Goal: Task Accomplishment & Management: Manage account settings

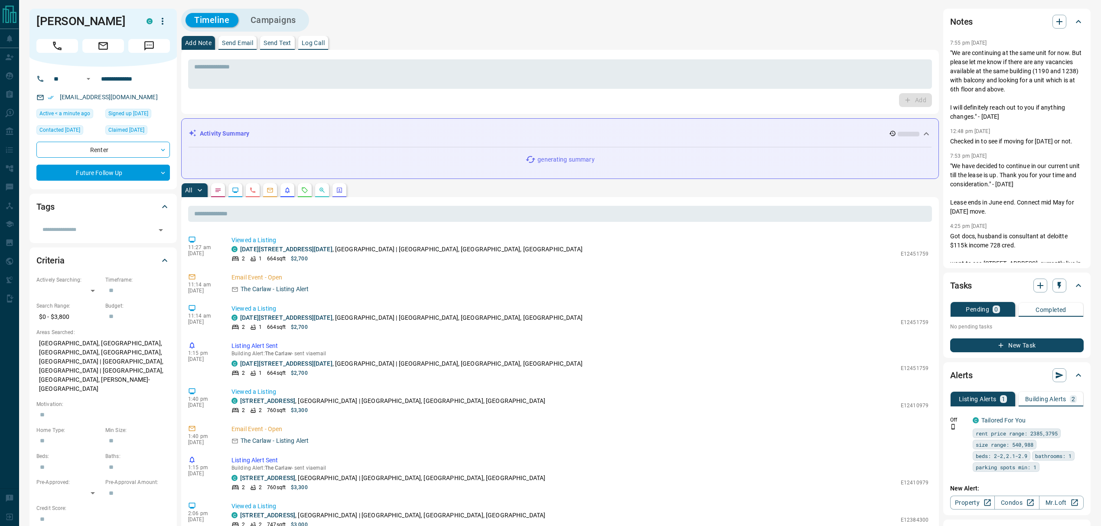
click at [1065, 402] on p "Building Alerts" at bounding box center [1046, 399] width 41 height 6
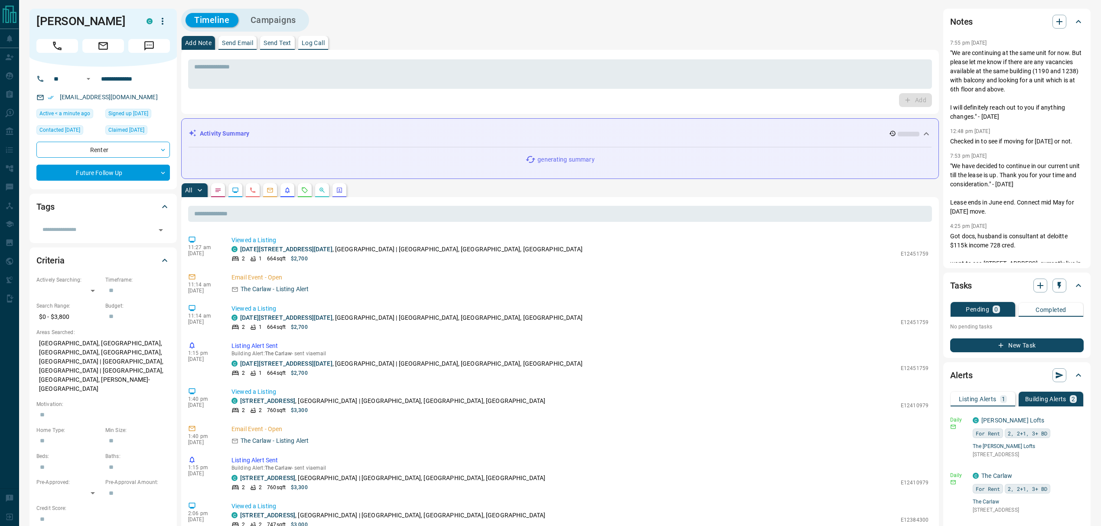
click at [285, 194] on body "**********" at bounding box center [550, 472] width 1101 height 945
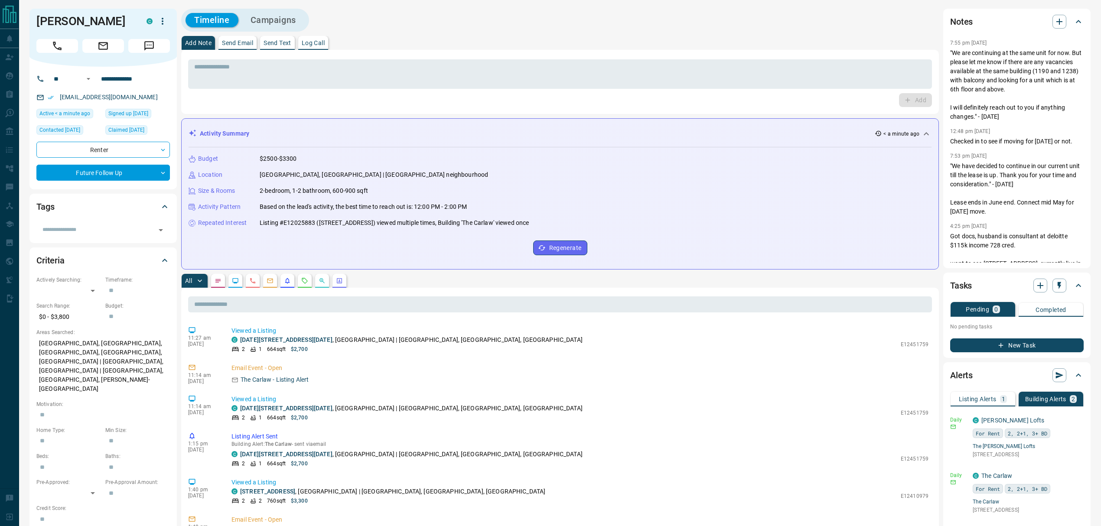
click at [288, 283] on icon "Listing Alerts" at bounding box center [287, 281] width 7 height 7
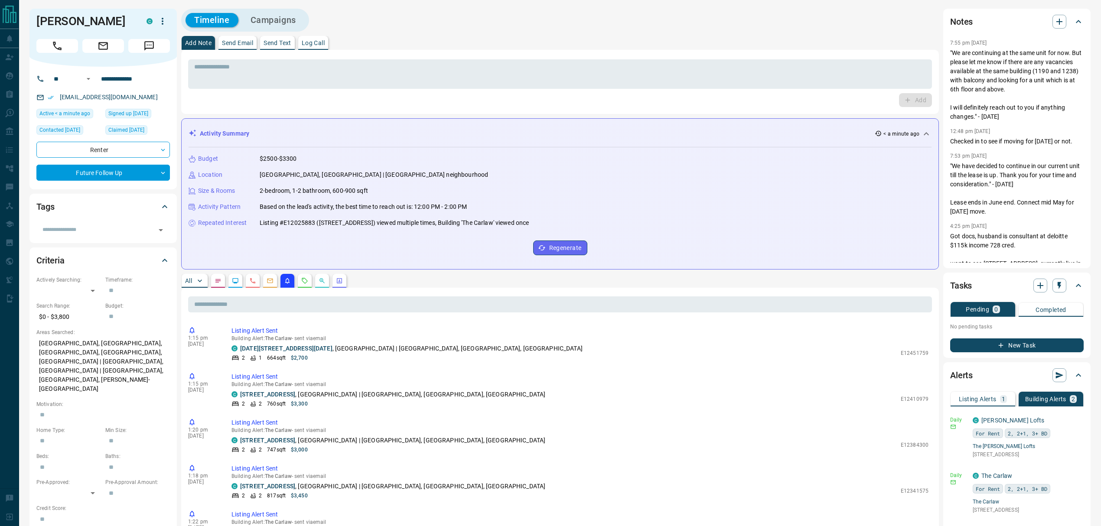
click at [250, 283] on icon "Calls" at bounding box center [252, 281] width 7 height 7
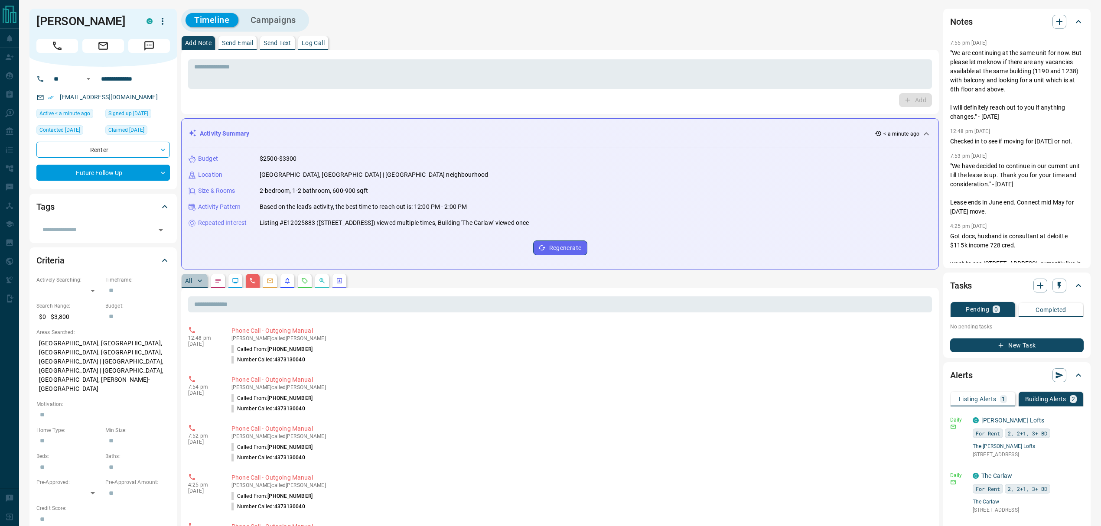
click at [192, 283] on p "All" at bounding box center [188, 281] width 7 height 6
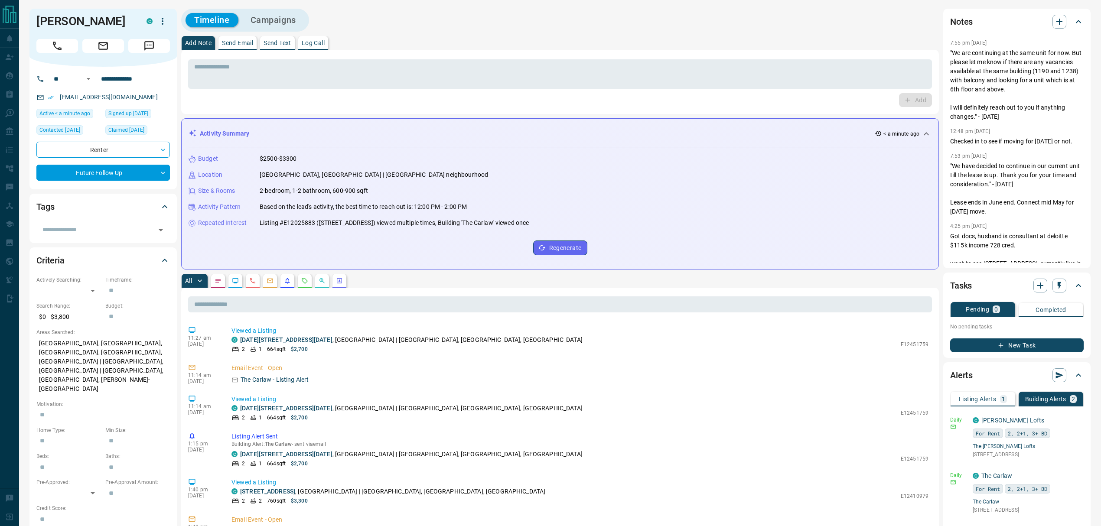
click at [432, 37] on div "Add Note Send Email Send Text Log Call" at bounding box center [560, 43] width 758 height 14
click at [387, 140] on div "Activity Summary < a minute ago" at bounding box center [560, 134] width 743 height 16
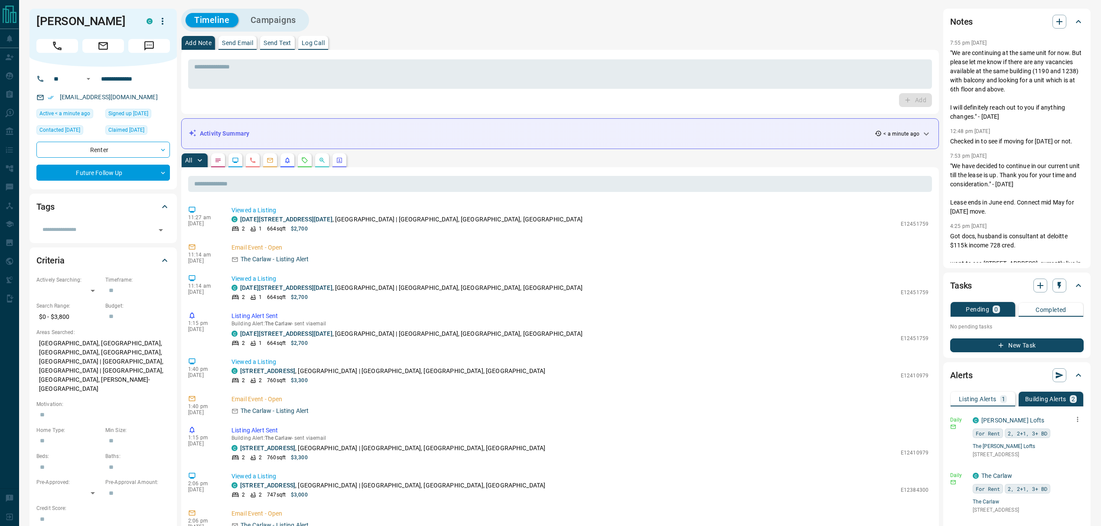
click at [1077, 420] on icon "button" at bounding box center [1078, 420] width 8 height 8
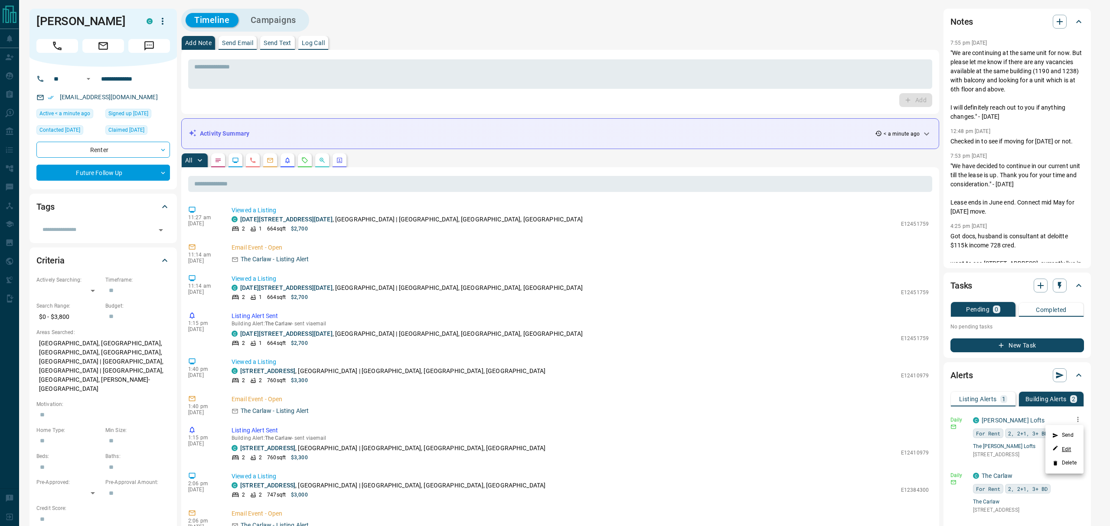
click at [1067, 448] on link "Edit" at bounding box center [1061, 449] width 19 height 8
click at [505, 33] on div at bounding box center [555, 263] width 1110 height 526
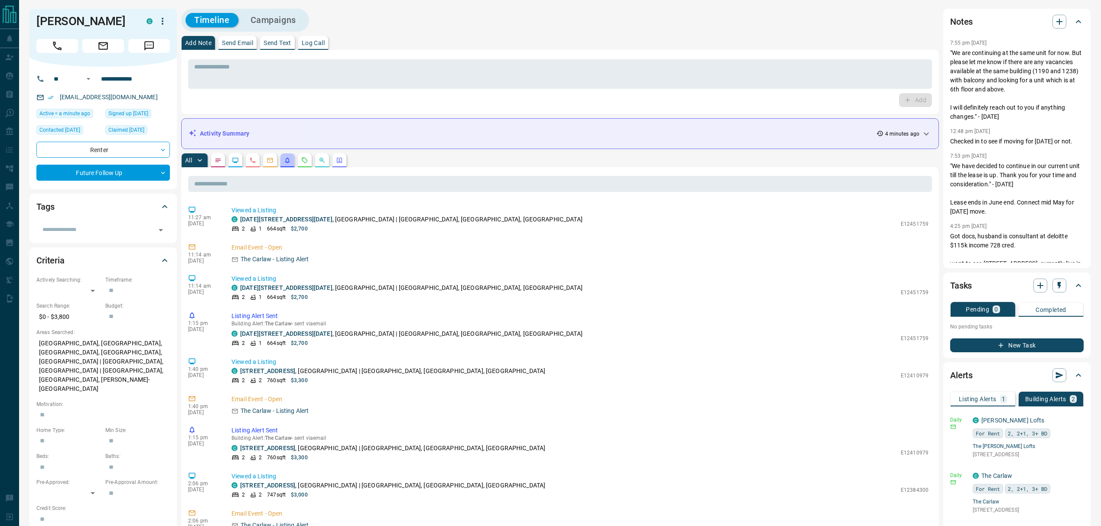
click at [294, 158] on button "button" at bounding box center [288, 161] width 14 height 14
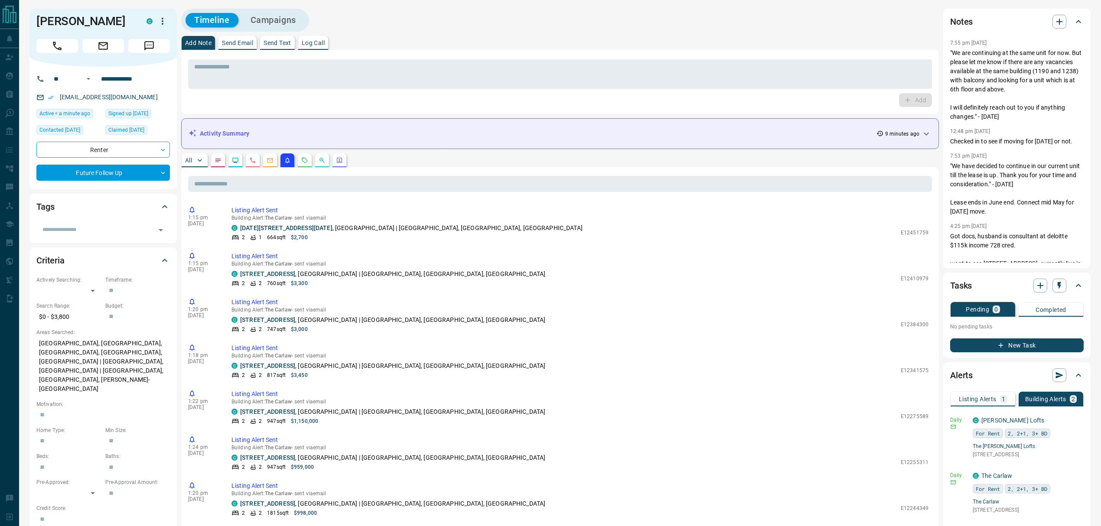
click at [976, 394] on button "Listing Alerts 1" at bounding box center [983, 399] width 65 height 15
